Goal: Information Seeking & Learning: Understand process/instructions

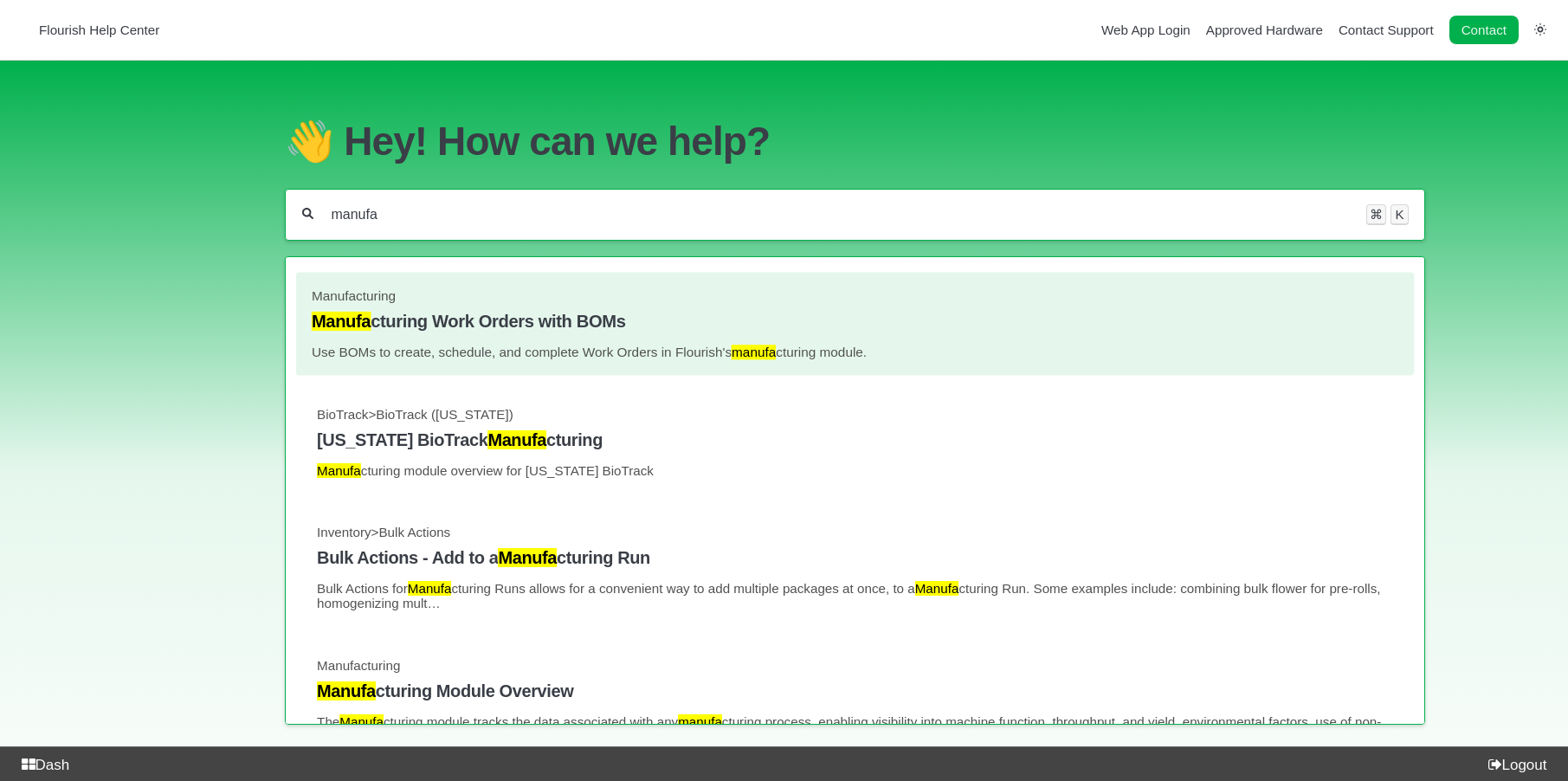
type input "manufa"
click at [600, 325] on h4 "Manufa cturing Work Orders with BOMs" at bounding box center [855, 321] width 1087 height 20
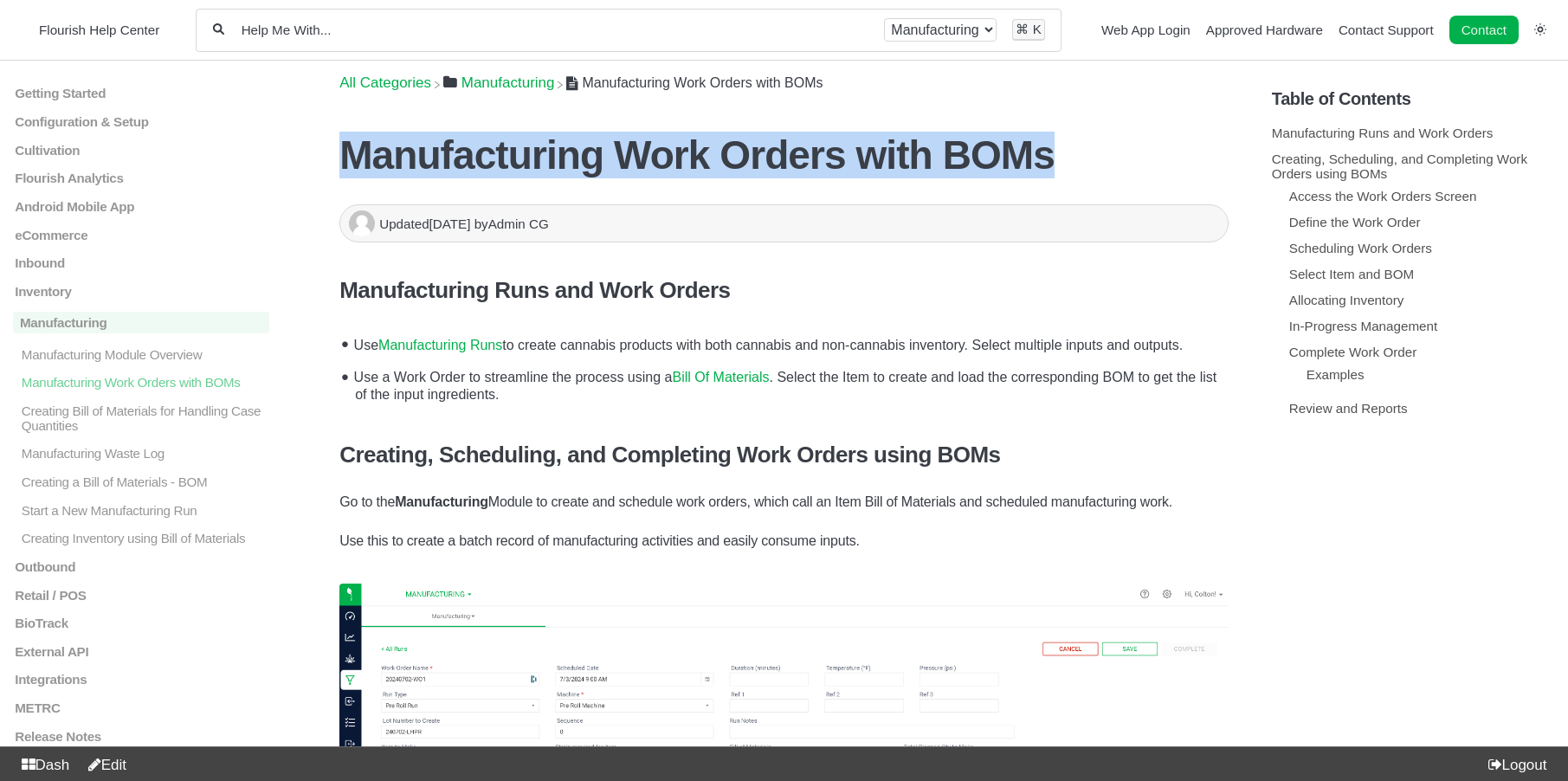
drag, startPoint x: 1010, startPoint y: 161, endPoint x: 350, endPoint y: 161, distance: 660.0
click at [350, 161] on h1 "Manufacturing Work Orders with BOMs" at bounding box center [784, 155] width 889 height 47
copy h1 "Manufacturing Work Orders with BOMs"
click at [471, 342] on link "Manufacturing Runs" at bounding box center [440, 344] width 124 height 14
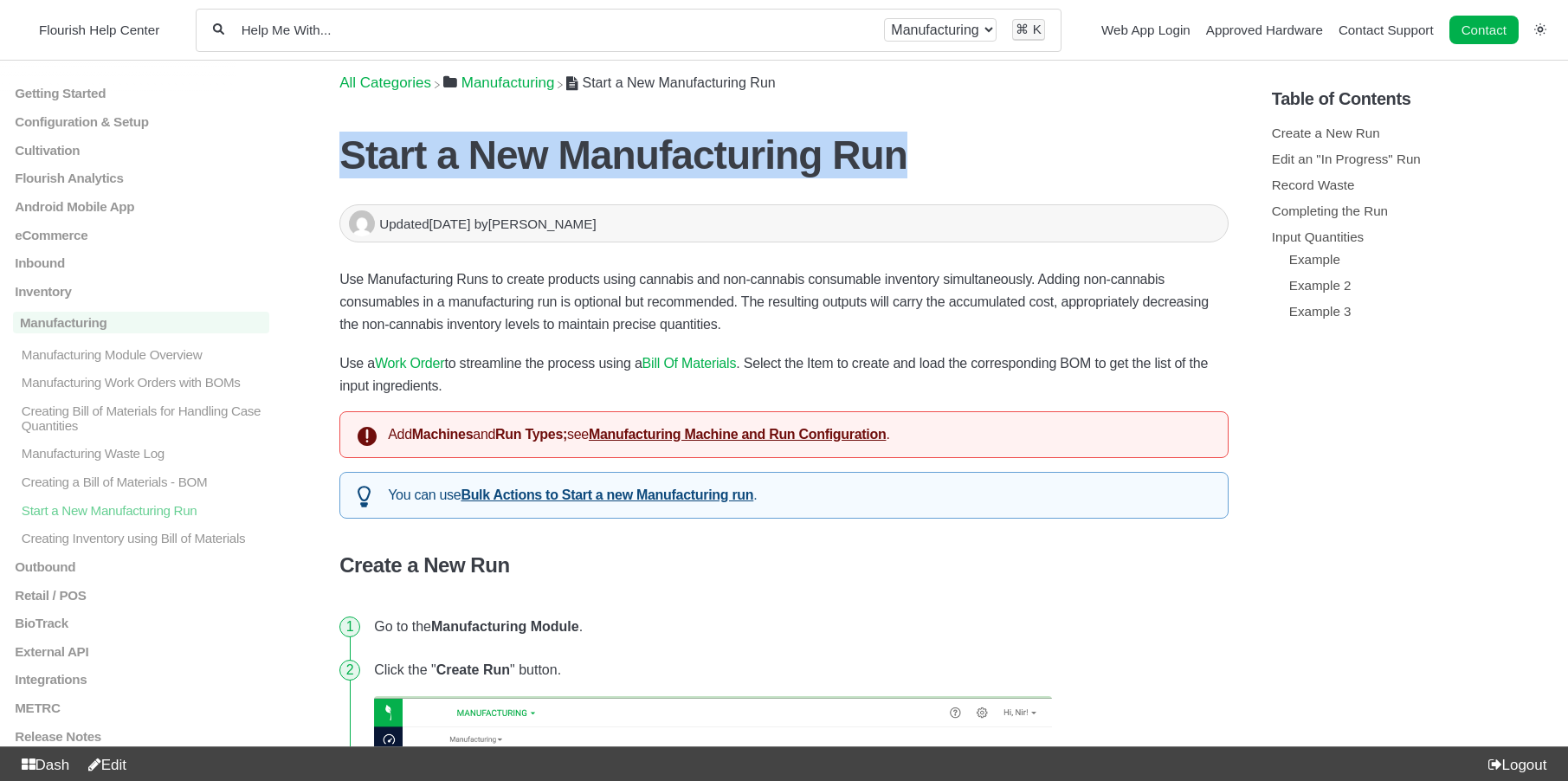
drag, startPoint x: 860, startPoint y: 159, endPoint x: 338, endPoint y: 157, distance: 522.0
copy h1 "Start a New Manufacturing Run"
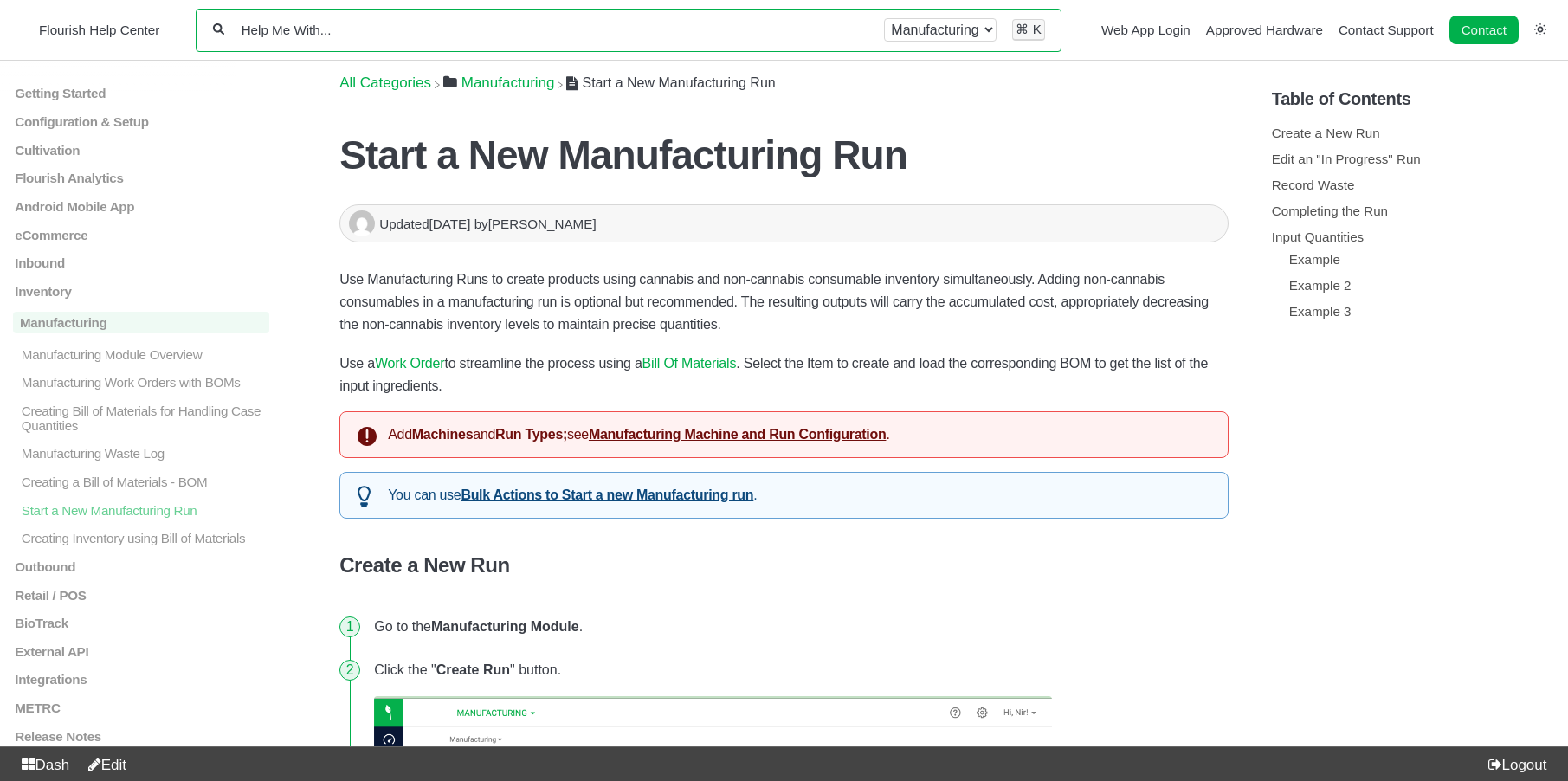
click at [586, 33] on input "Help Me With..." at bounding box center [554, 30] width 629 height 16
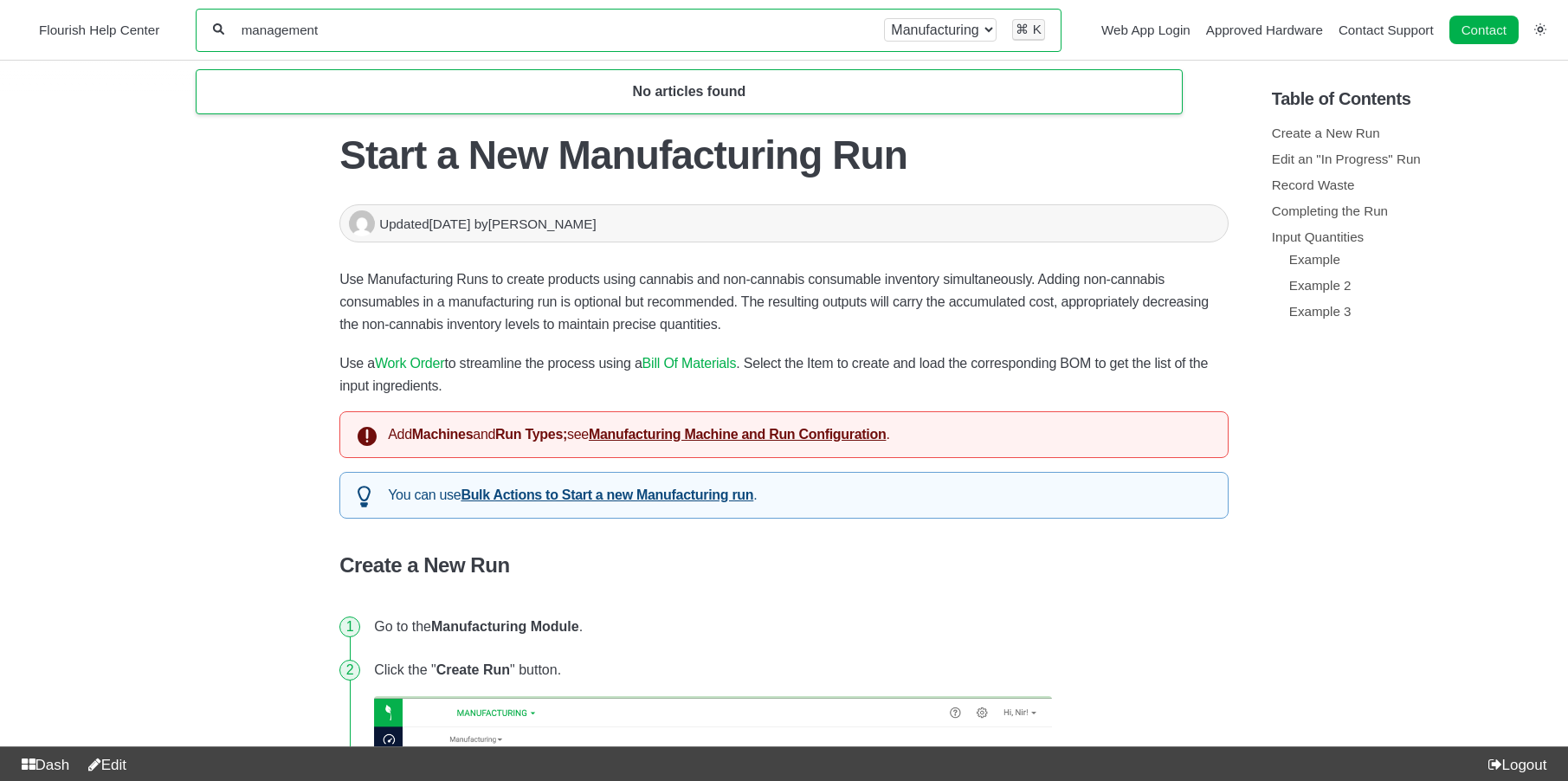
type input "management"
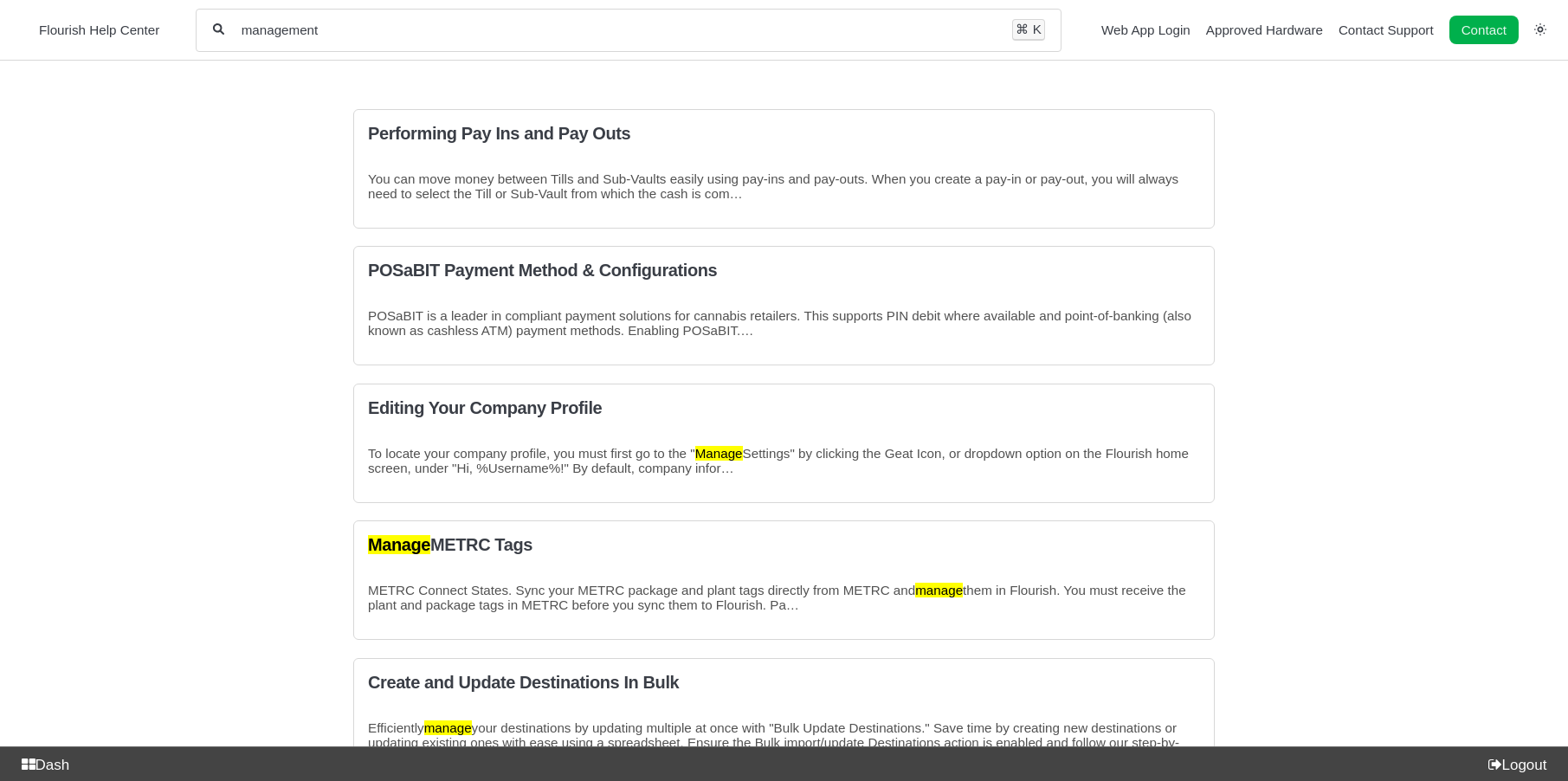
drag, startPoint x: 338, startPoint y: 31, endPoint x: 207, endPoint y: 26, distance: 131.1
click at [207, 26] on div "management All categories ⌘ K" at bounding box center [628, 30] width 866 height 43
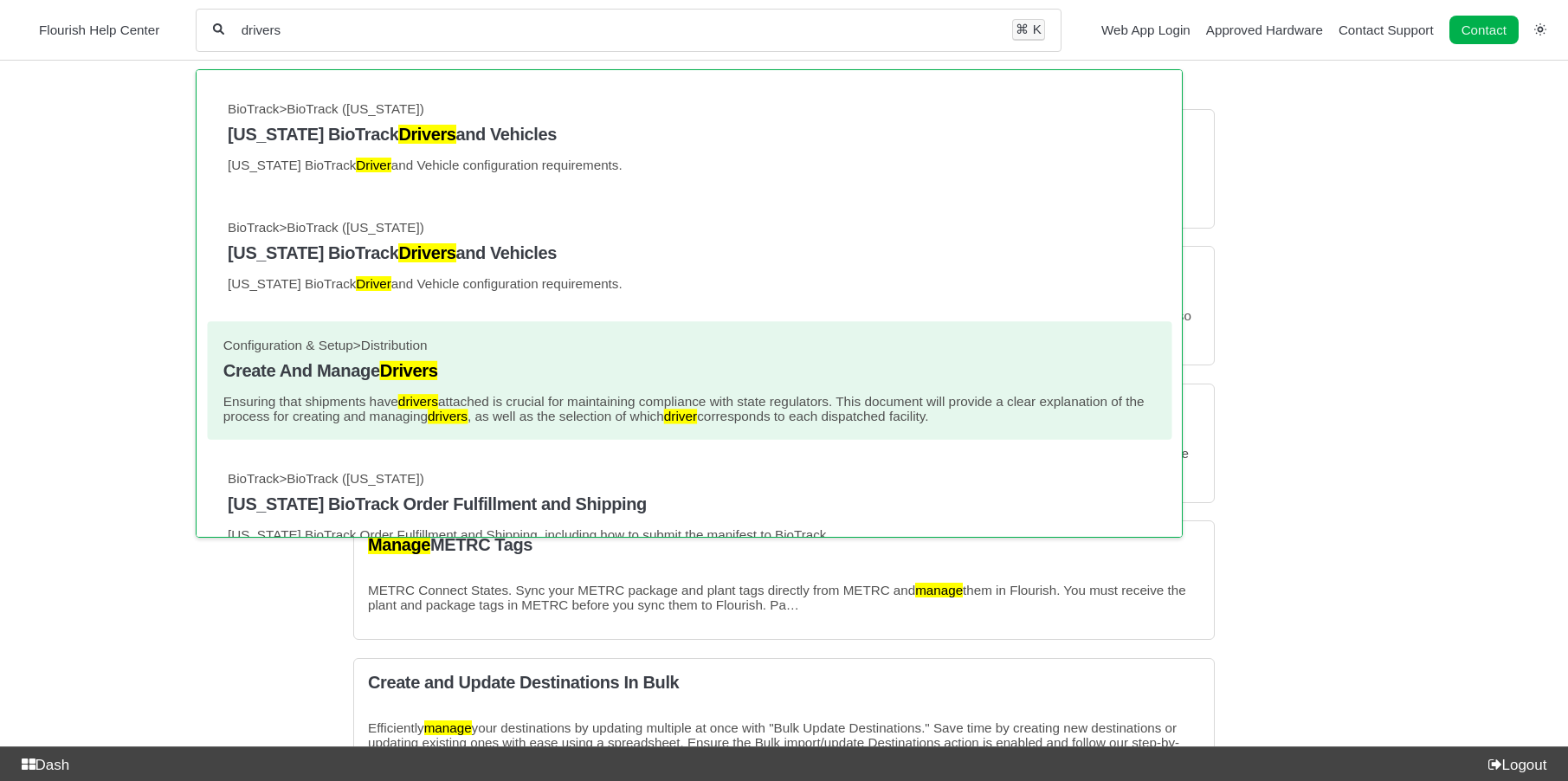
type input "drivers"
click at [351, 377] on h4 "Create And Manage Drivers" at bounding box center [688, 370] width 932 height 20
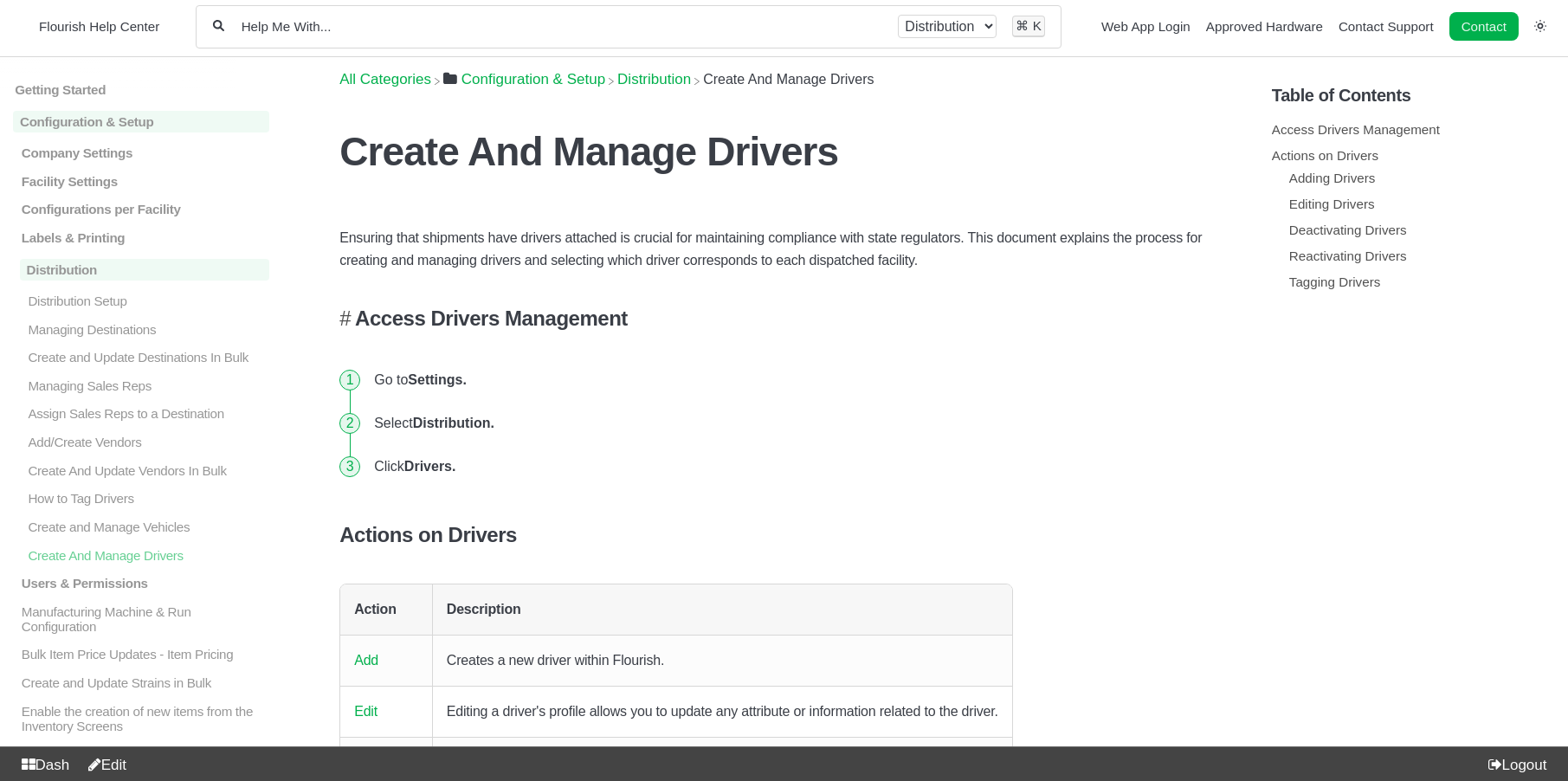
scroll to position [8, 0]
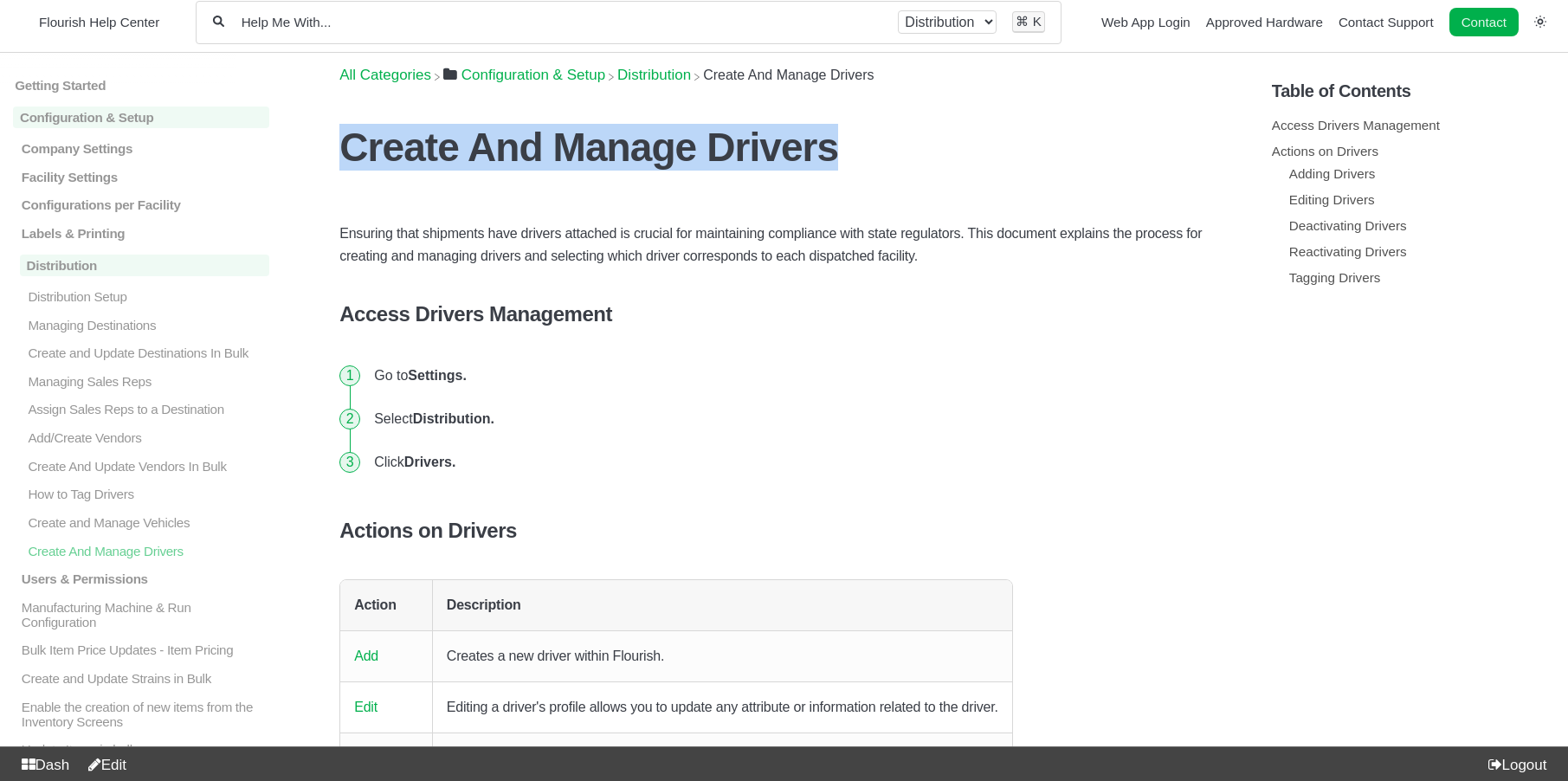
drag, startPoint x: 771, startPoint y: 156, endPoint x: 345, endPoint y: 154, distance: 426.0
click at [345, 154] on h1 "Create And Manage Drivers" at bounding box center [784, 147] width 889 height 47
copy h1 "Create And Manage Drivers"
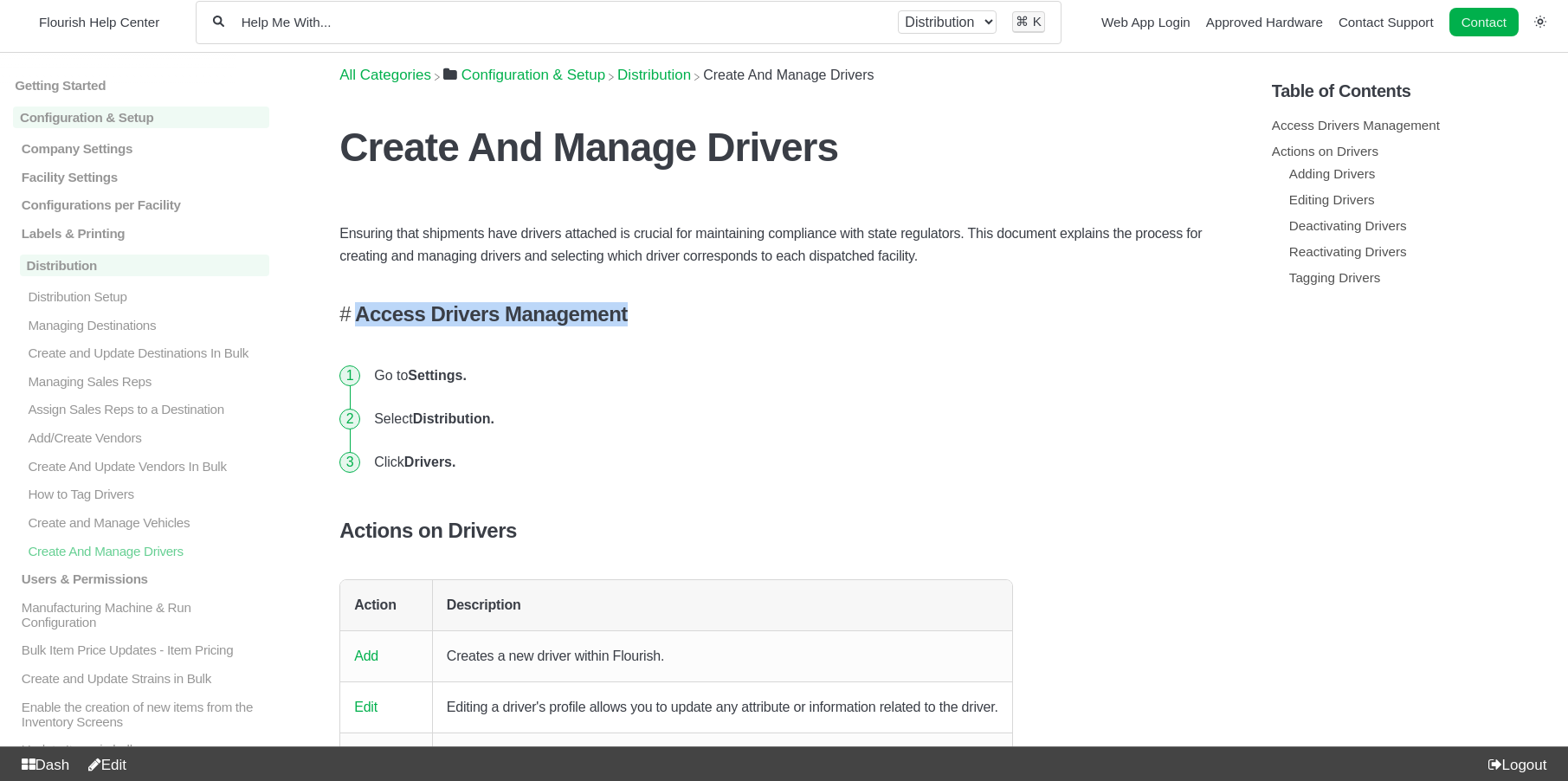
drag, startPoint x: 647, startPoint y: 315, endPoint x: 361, endPoint y: 316, distance: 286.0
click at [361, 316] on h4 "Access Drivers Management" at bounding box center [784, 314] width 889 height 24
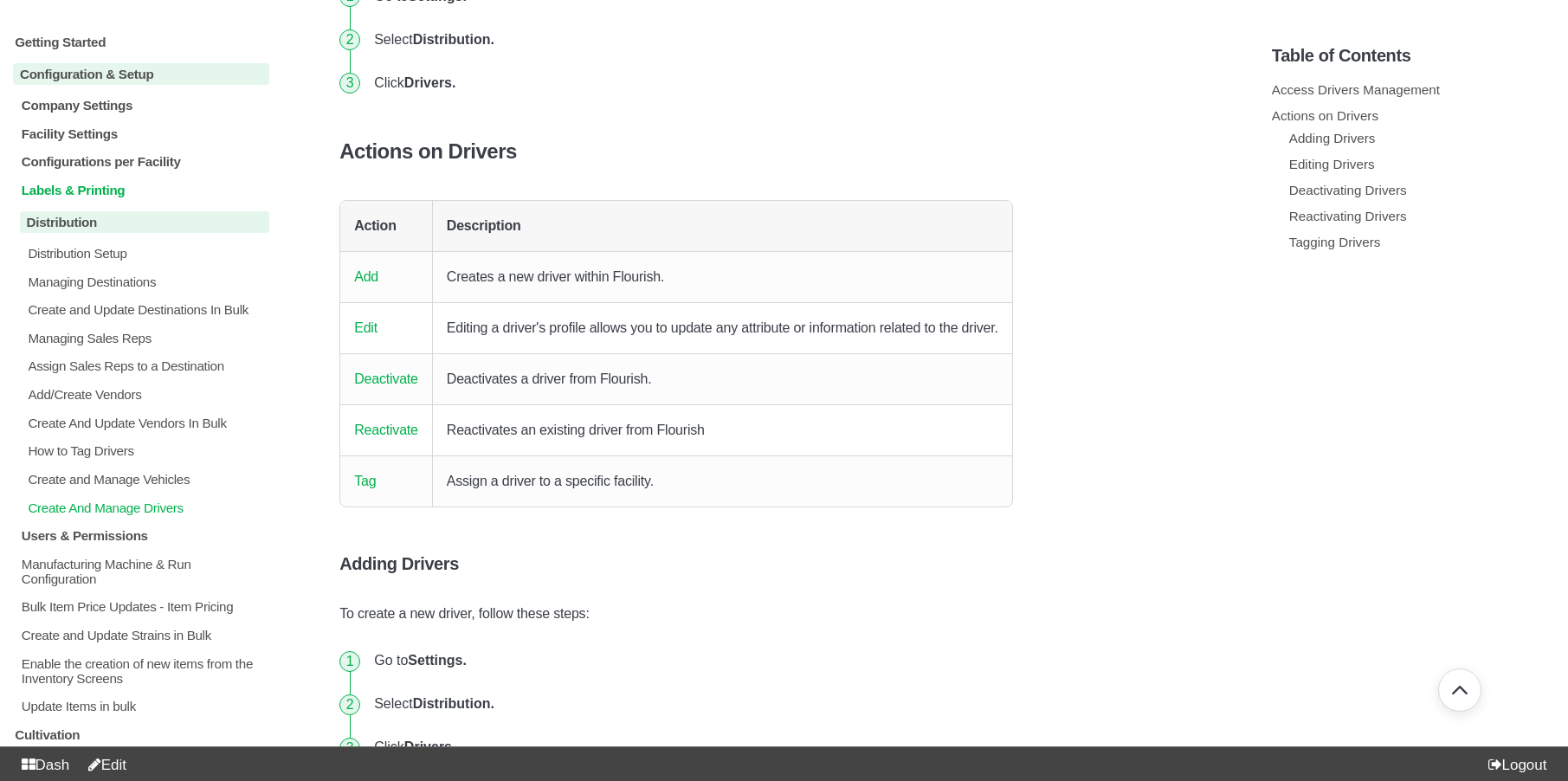
scroll to position [405, 0]
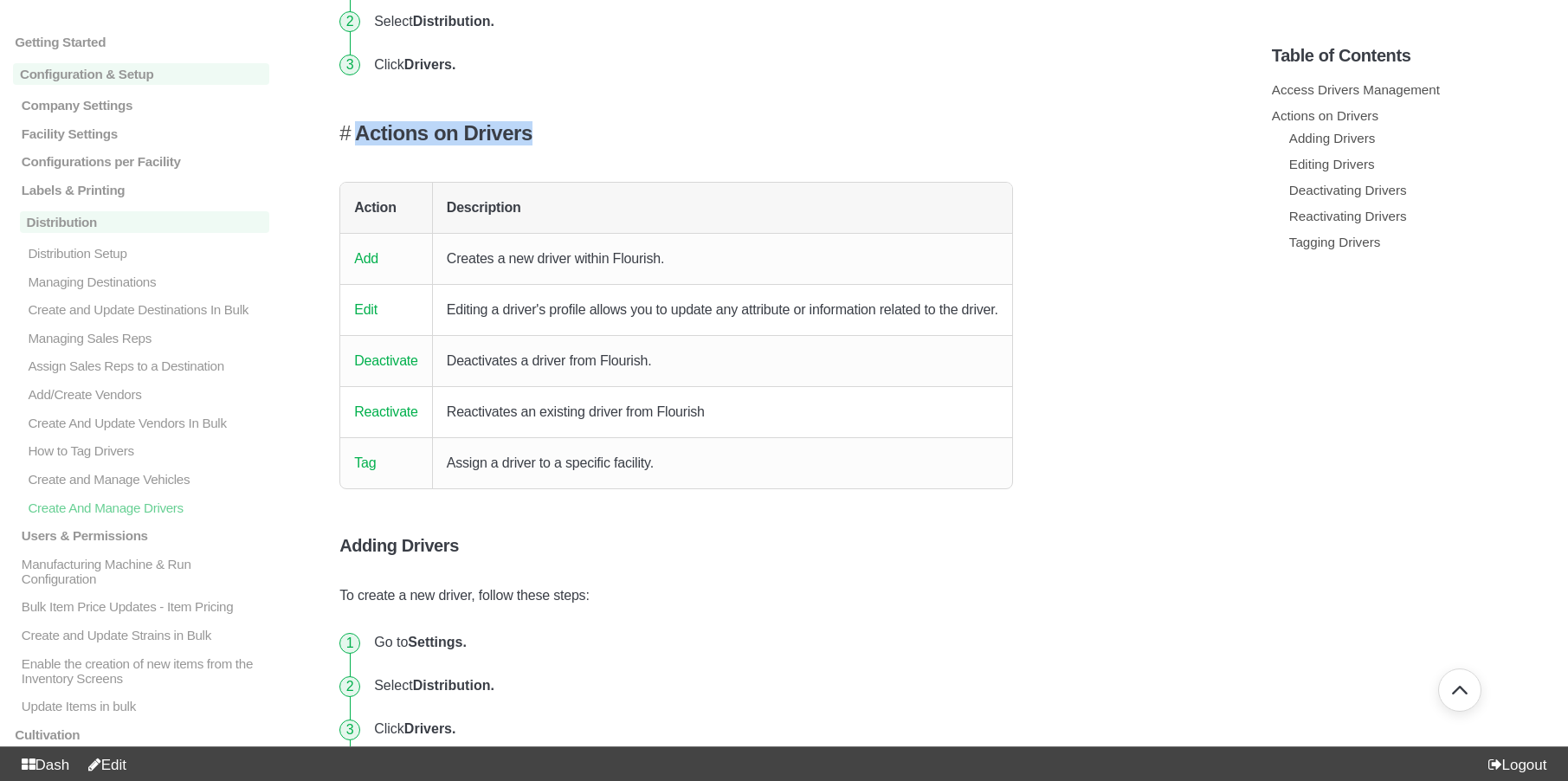
drag, startPoint x: 503, startPoint y: 143, endPoint x: 360, endPoint y: 141, distance: 143.0
click at [360, 141] on h4 "Actions on Drivers" at bounding box center [784, 133] width 889 height 24
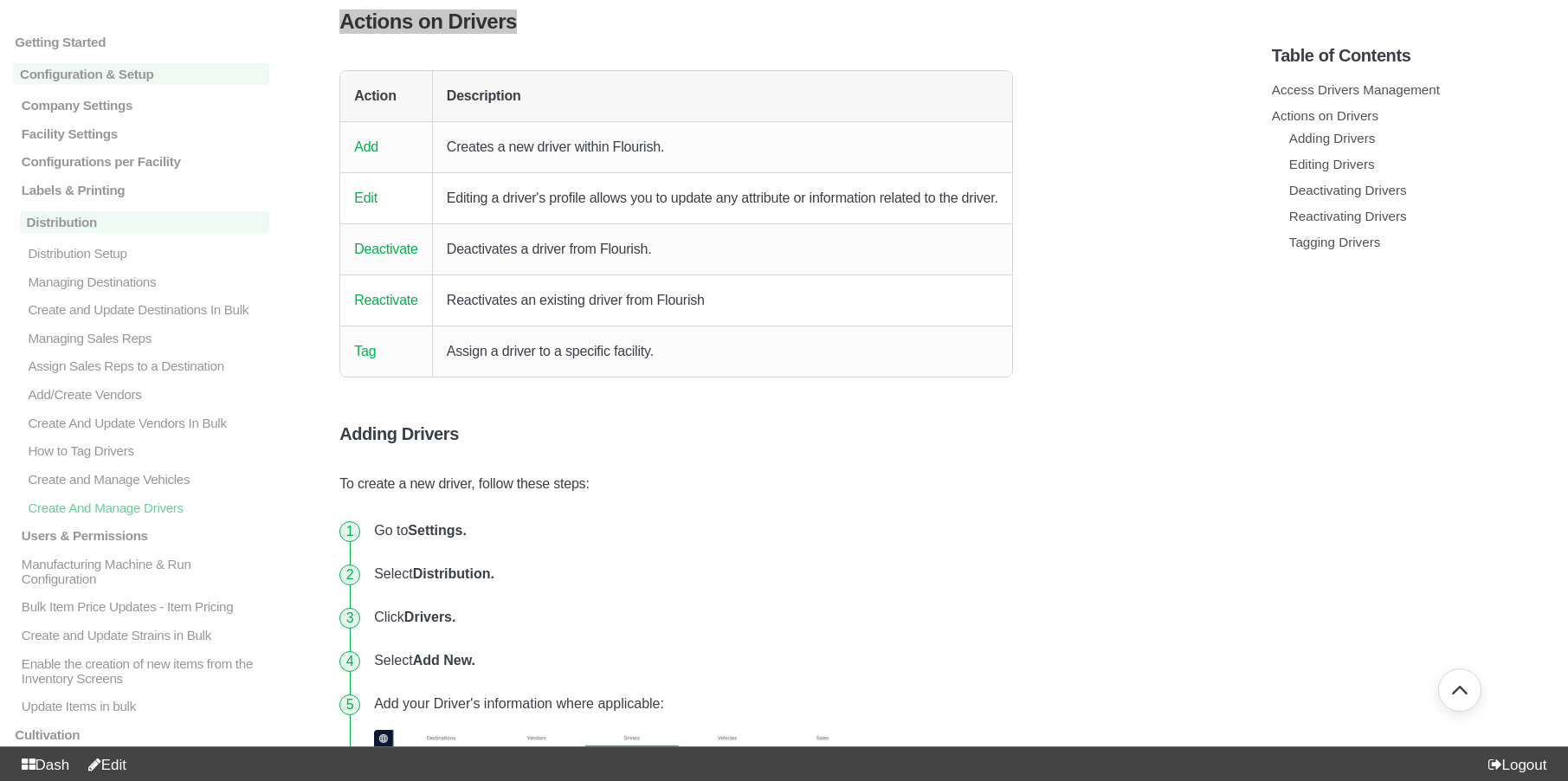
scroll to position [518, 0]
drag, startPoint x: 493, startPoint y: 438, endPoint x: 350, endPoint y: 438, distance: 143.0
click at [350, 438] on h5 "Adding Drivers" at bounding box center [784, 432] width 889 height 20
